Goal: Check status: Check status

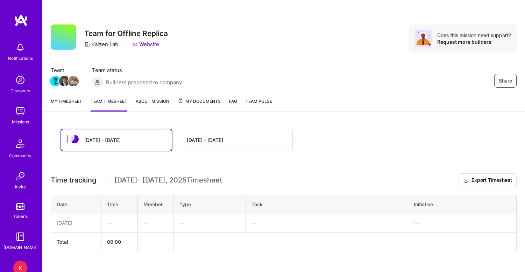
click at [69, 99] on link "My timesheet" at bounding box center [66, 105] width 31 height 14
click at [105, 100] on link "Team timesheet" at bounding box center [109, 105] width 37 height 14
click at [230, 141] on div "[DATE] - [DATE]" at bounding box center [236, 140] width 111 height 22
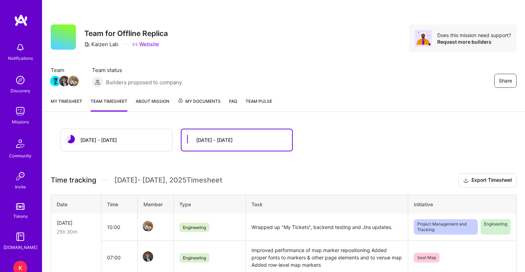
click at [122, 139] on div "[DATE] - [DATE]" at bounding box center [116, 140] width 111 height 22
